Goal: Subscribe to service/newsletter

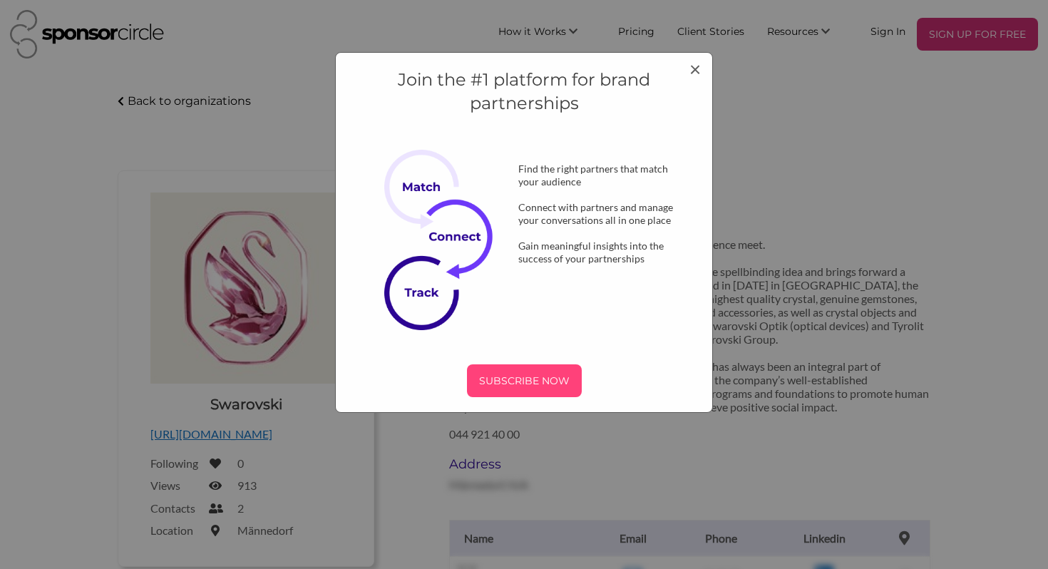
click at [548, 385] on p "SUBSCRIBE NOW" at bounding box center [524, 380] width 103 height 21
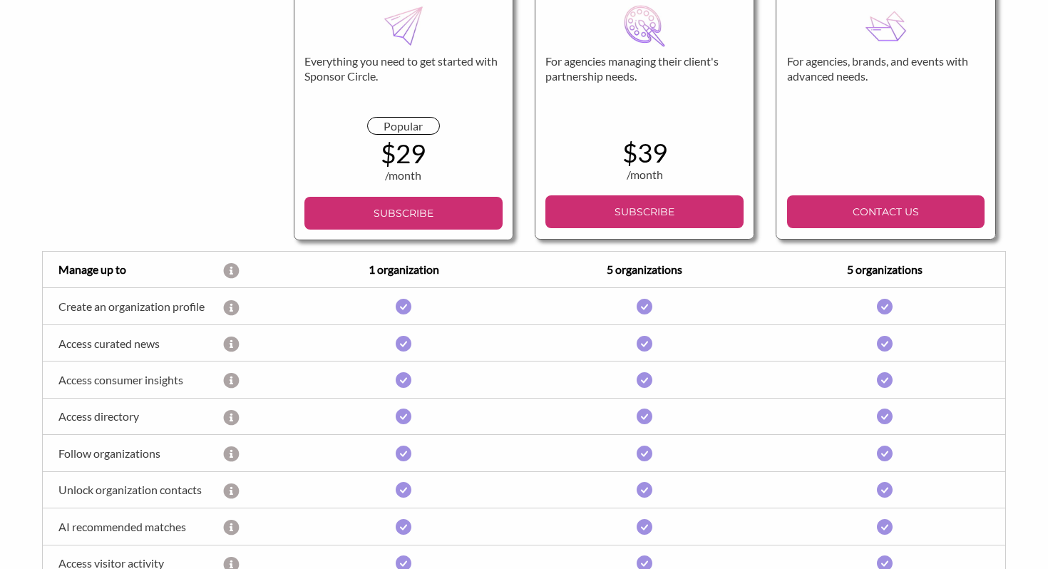
scroll to position [191, 0]
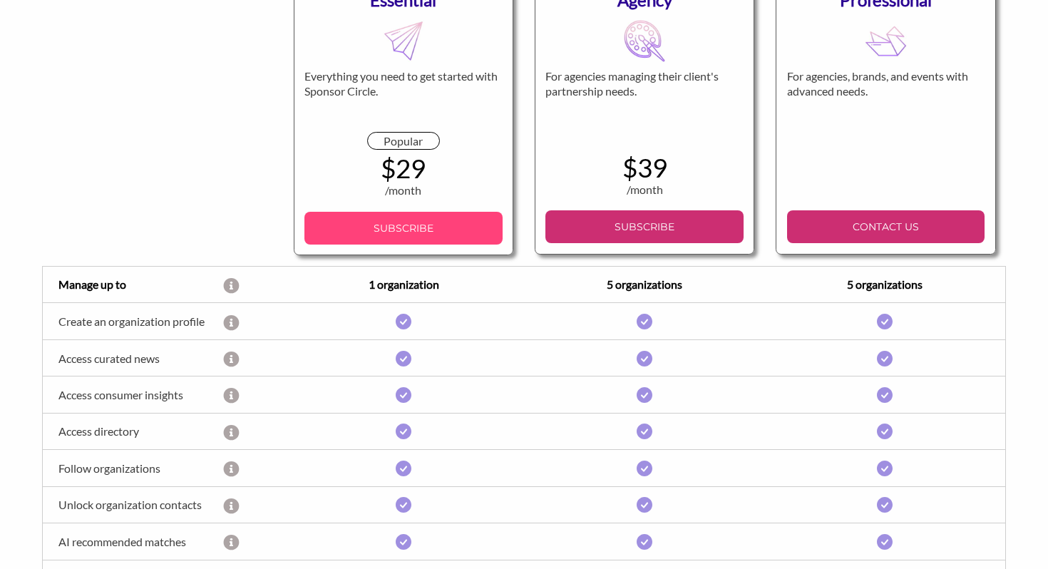
click at [458, 229] on p "SUBSCRIBE" at bounding box center [403, 227] width 186 height 21
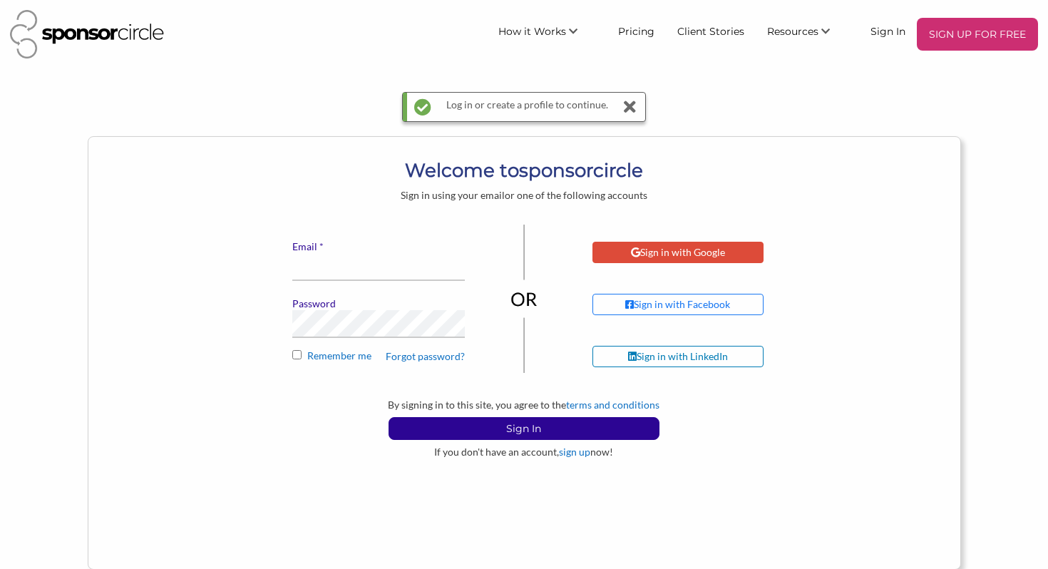
click at [640, 250] on div "Sign in with Google" at bounding box center [678, 252] width 94 height 13
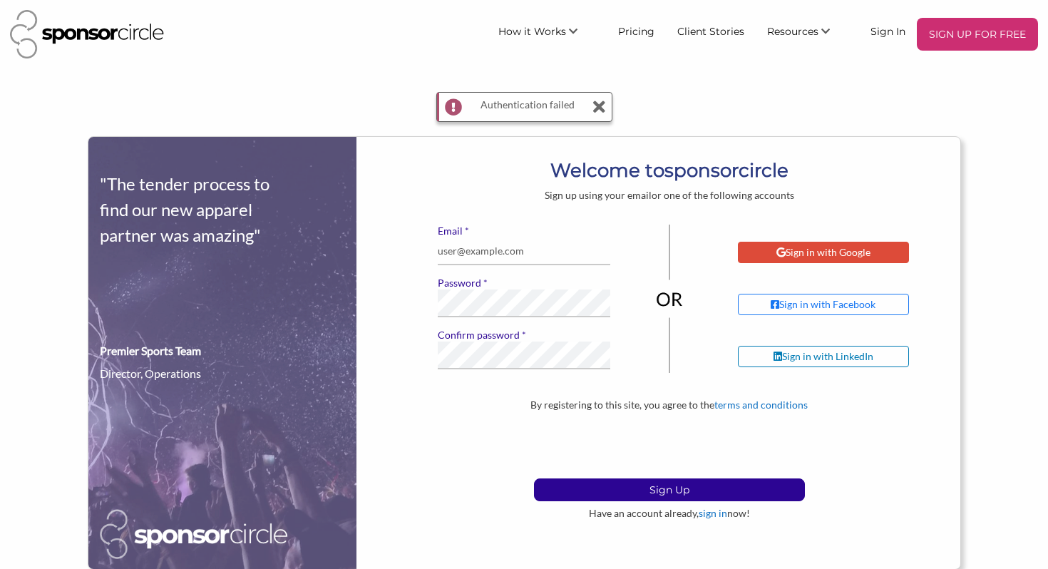
click at [823, 252] on div "Sign in with Google" at bounding box center [823, 252] width 94 height 13
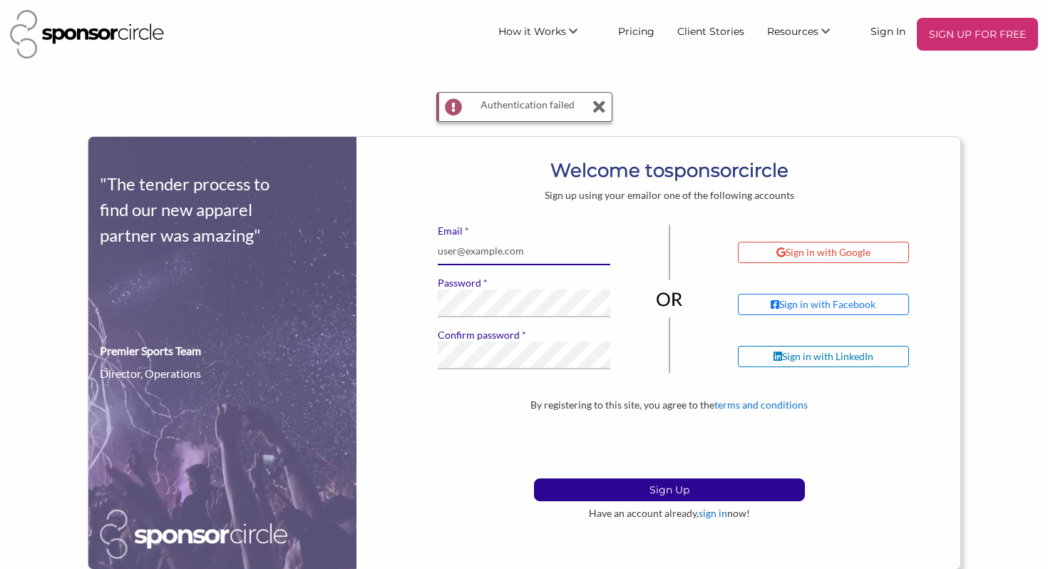
click at [543, 261] on input "* Email" at bounding box center [524, 251] width 173 height 28
type input "jrivera@momentousevents.net"
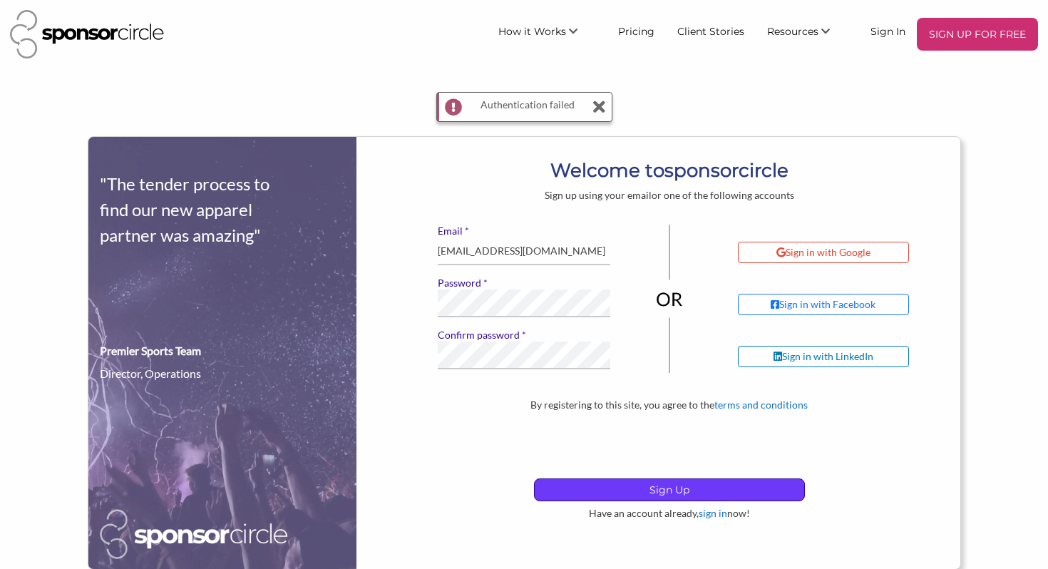
click at [604, 485] on p "Sign Up" at bounding box center [669, 489] width 269 height 21
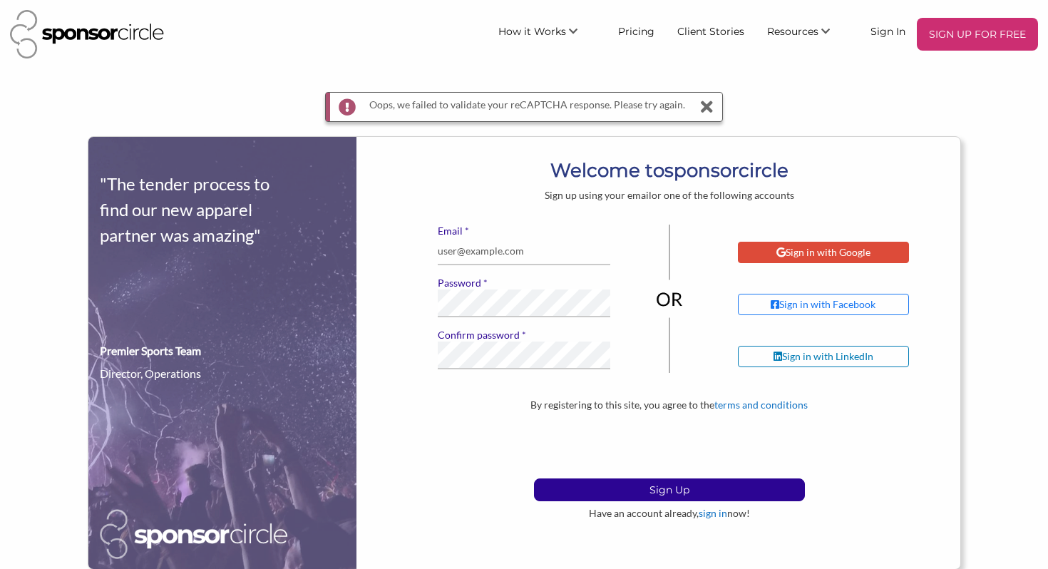
click at [846, 250] on div "Sign in with Google" at bounding box center [823, 252] width 94 height 13
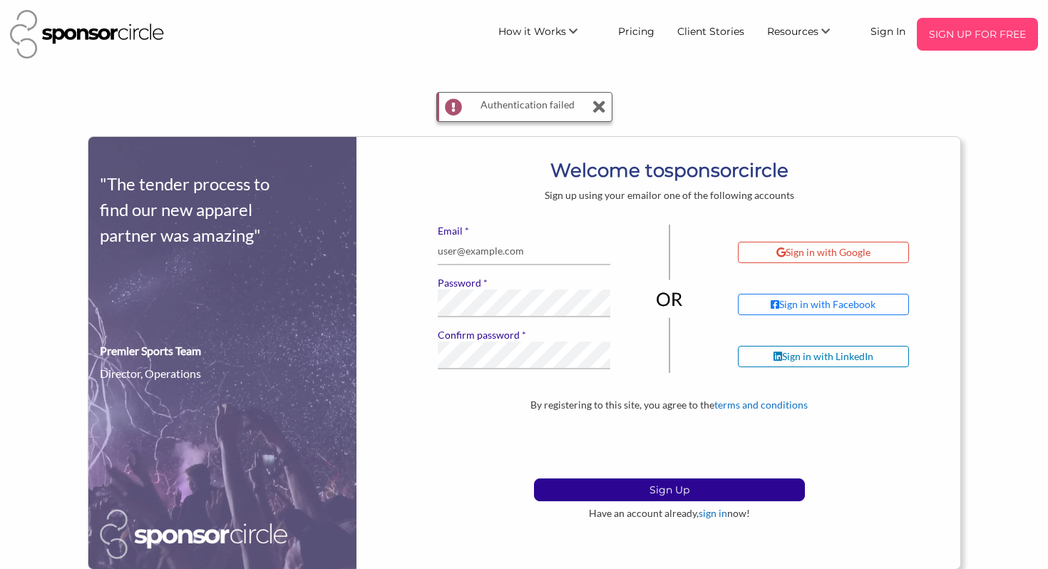
click at [947, 36] on p "SIGN UP FOR FREE" at bounding box center [978, 34] width 110 height 21
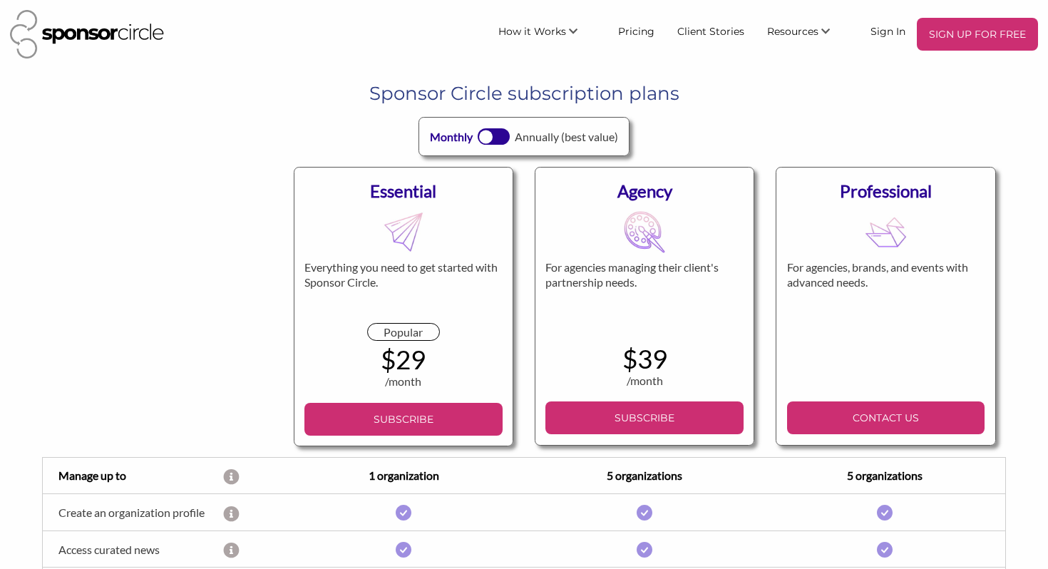
scroll to position [191, 0]
